Goal: Task Accomplishment & Management: Use online tool/utility

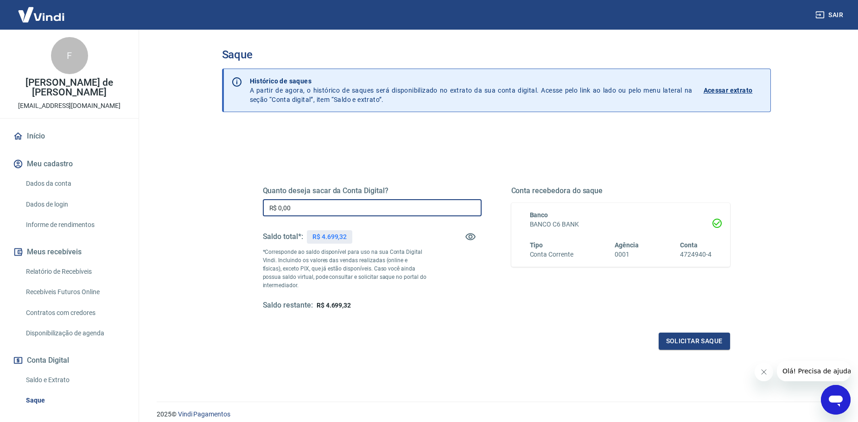
drag, startPoint x: 273, startPoint y: 208, endPoint x: 253, endPoint y: 206, distance: 19.6
click at [253, 206] on div "Quanto deseja sacar da Conta Digital? R$ 0,00 ​ Saldo total*: R$ 4.699,32 *Corr…" at bounding box center [497, 254] width 490 height 216
type input "R$ 4.699,32"
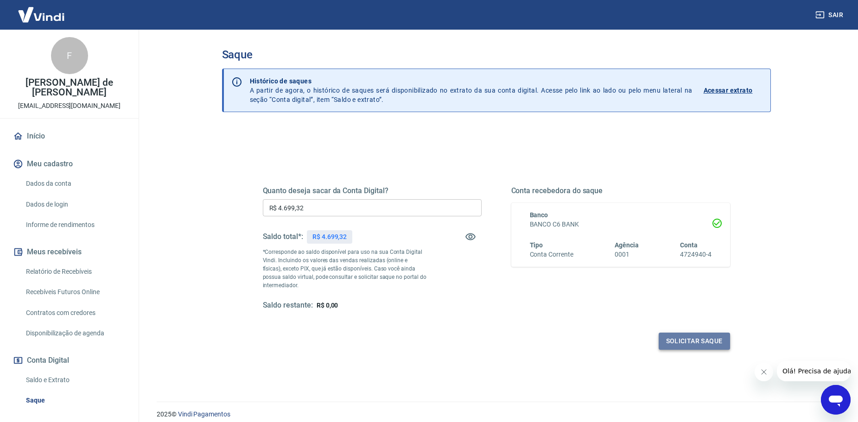
click at [697, 342] on button "Solicitar saque" at bounding box center [694, 341] width 71 height 17
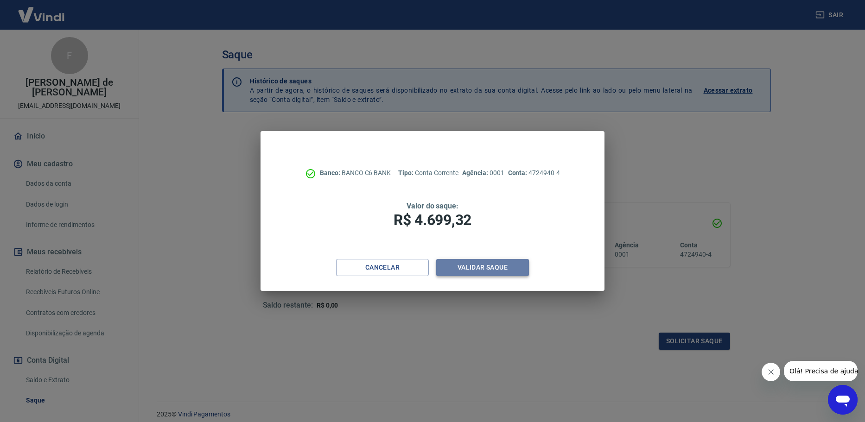
click at [494, 267] on button "Validar saque" at bounding box center [482, 267] width 93 height 17
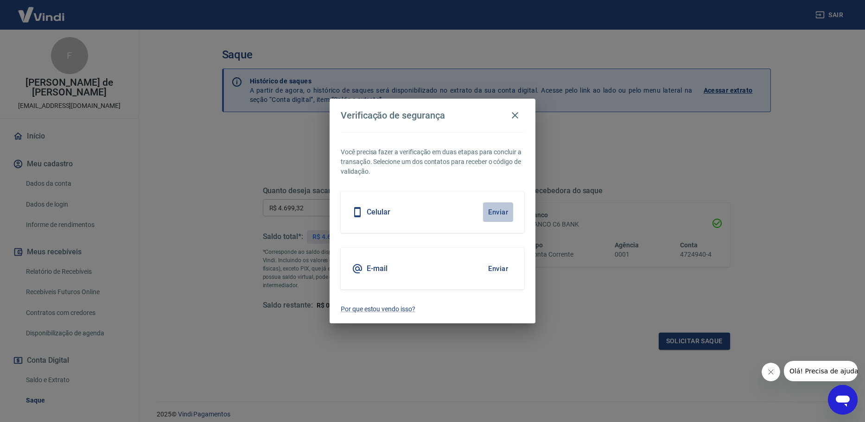
click at [495, 215] on button "Enviar" at bounding box center [498, 212] width 30 height 19
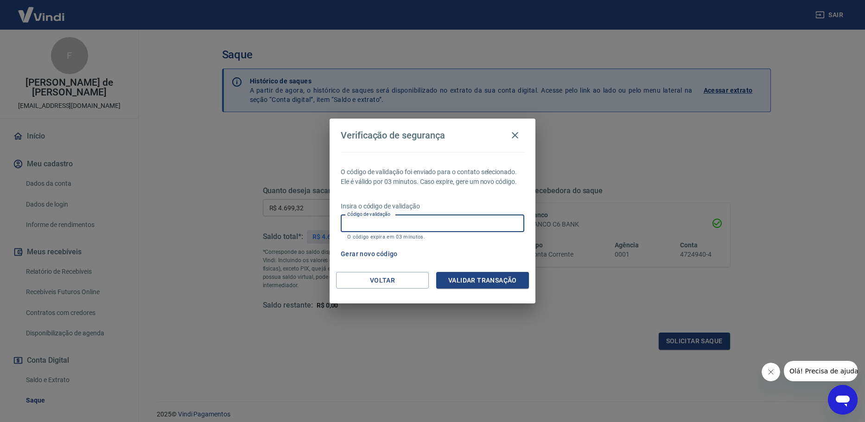
click at [418, 223] on input "Código de validação" at bounding box center [433, 223] width 184 height 17
click at [487, 253] on div "Gerar novo código" at bounding box center [430, 254] width 187 height 17
click at [398, 228] on input "Código de validação" at bounding box center [433, 223] width 184 height 17
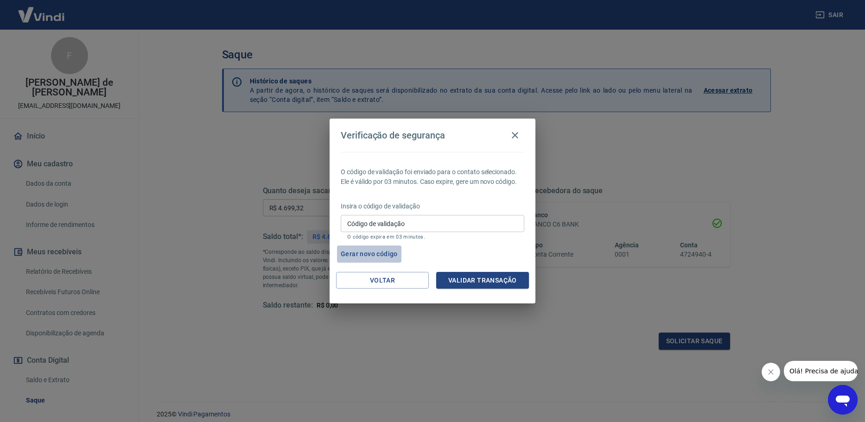
click at [374, 253] on button "Gerar novo código" at bounding box center [369, 254] width 64 height 17
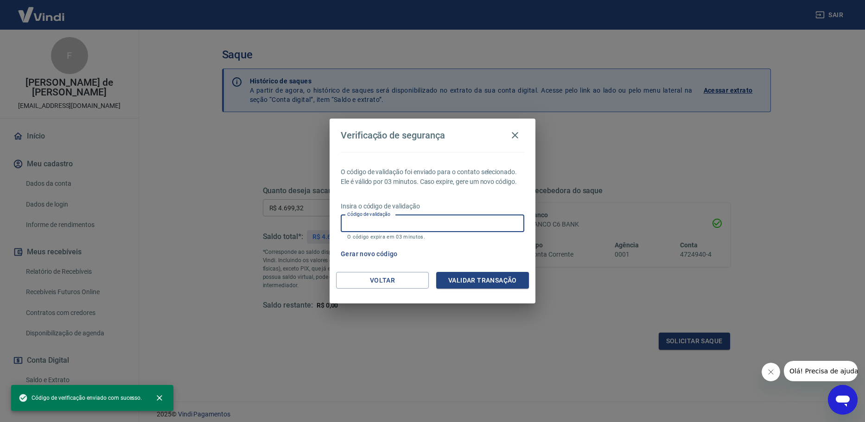
click at [373, 226] on input "Código de validação" at bounding box center [433, 223] width 184 height 17
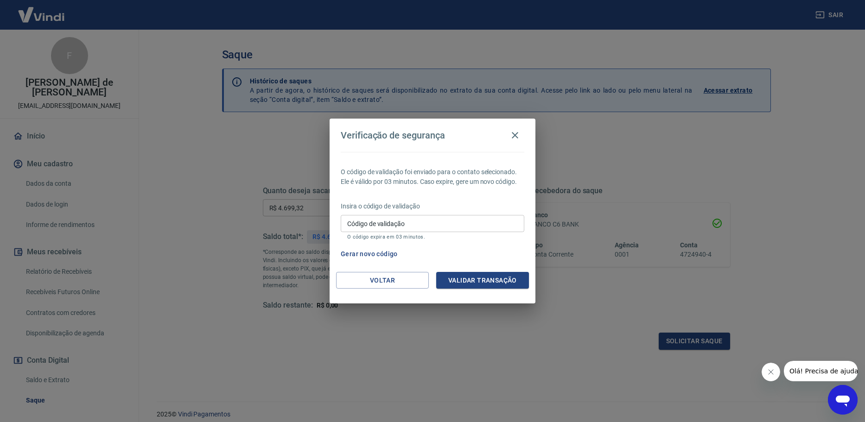
click at [188, 164] on div "Verificação de segurança O código de validação foi enviado para o contato selec…" at bounding box center [432, 211] width 865 height 422
click at [379, 258] on button "Gerar novo código" at bounding box center [369, 254] width 64 height 17
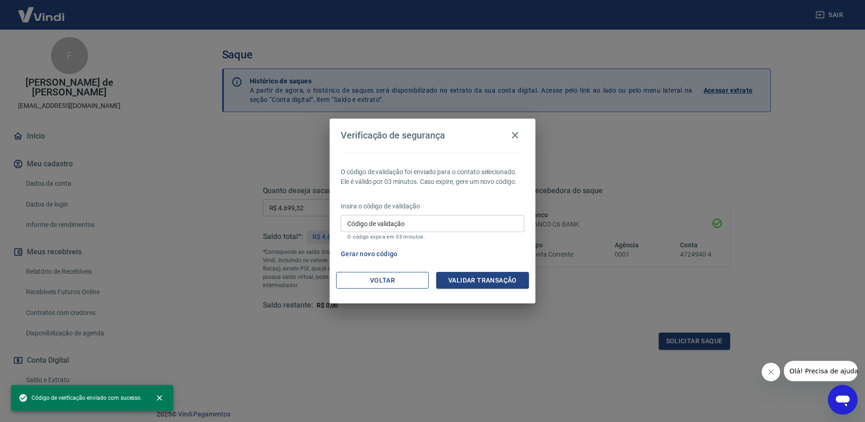
click at [373, 280] on button "Voltar" at bounding box center [382, 280] width 93 height 17
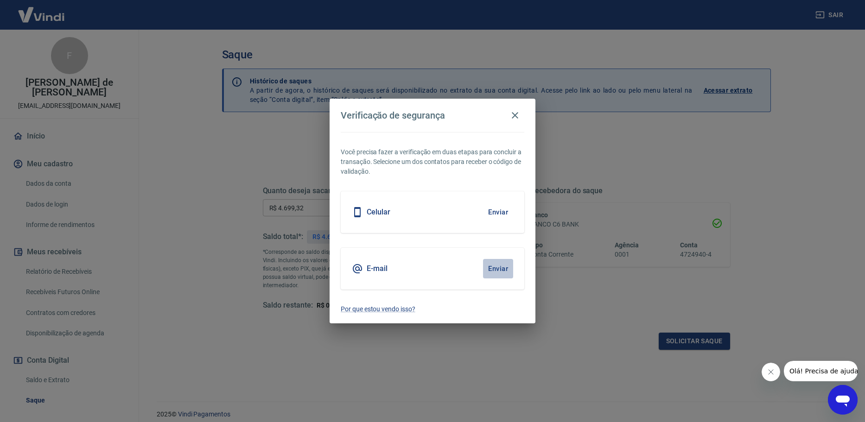
click at [504, 270] on button "Enviar" at bounding box center [498, 268] width 30 height 19
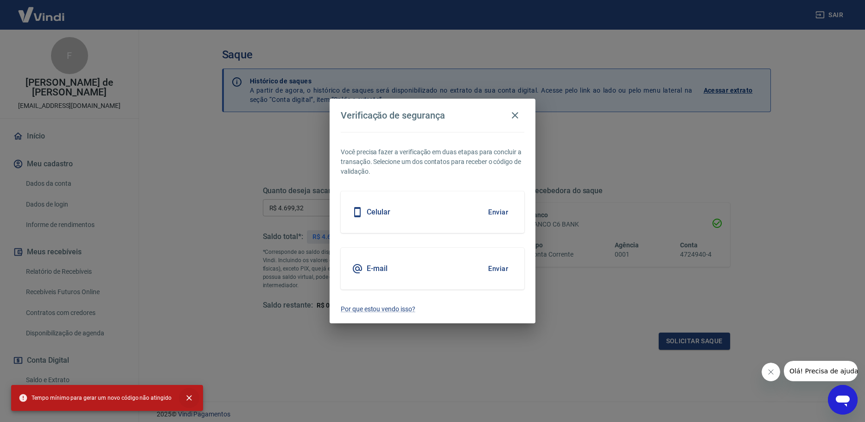
click at [187, 393] on button "close" at bounding box center [189, 398] width 20 height 20
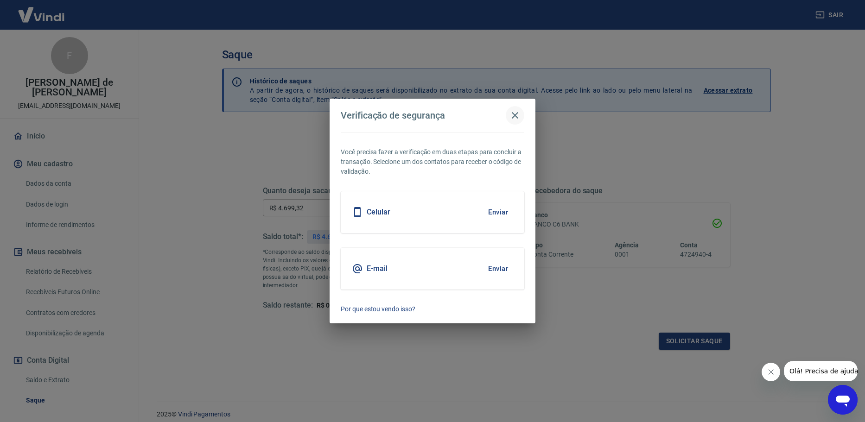
click at [517, 112] on icon "button" at bounding box center [515, 115] width 11 height 11
